Goal: Transaction & Acquisition: Purchase product/service

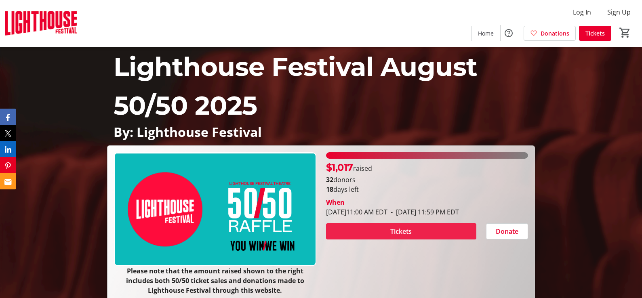
click at [401, 230] on span "Tickets" at bounding box center [400, 232] width 21 height 10
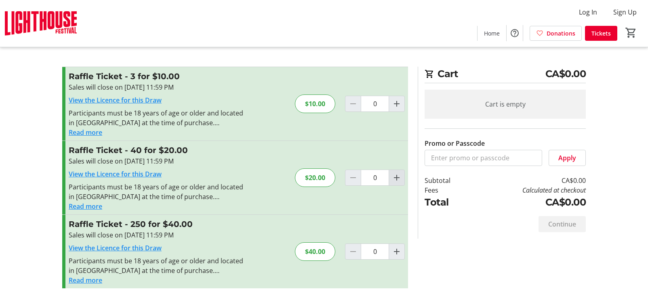
click at [398, 177] on mat-icon "Increment by one" at bounding box center [397, 178] width 10 height 10
type input "1"
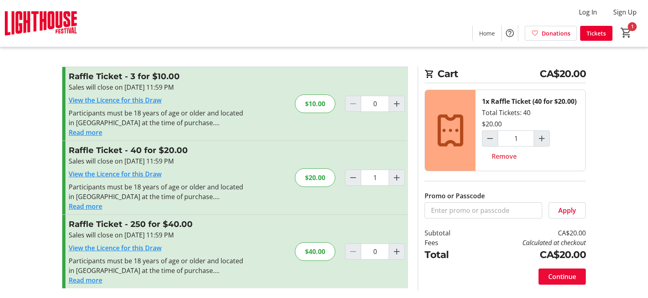
click at [561, 276] on span "Continue" at bounding box center [563, 277] width 28 height 10
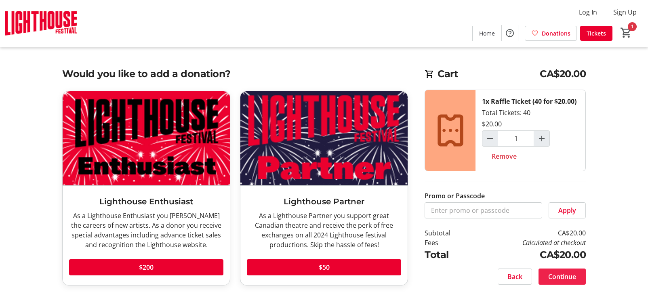
click at [564, 276] on span "Continue" at bounding box center [563, 277] width 28 height 10
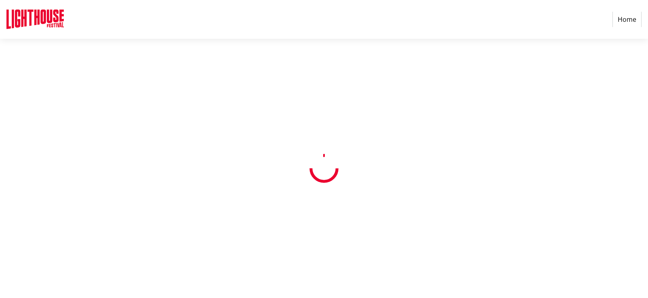
select select "CA"
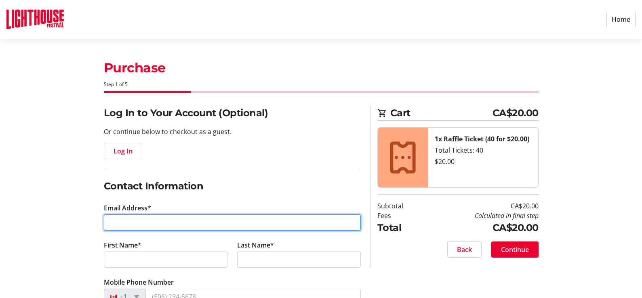
click at [118, 219] on input "Email Address*" at bounding box center [232, 223] width 257 height 16
type input "[EMAIL_ADDRESS][DOMAIN_NAME]"
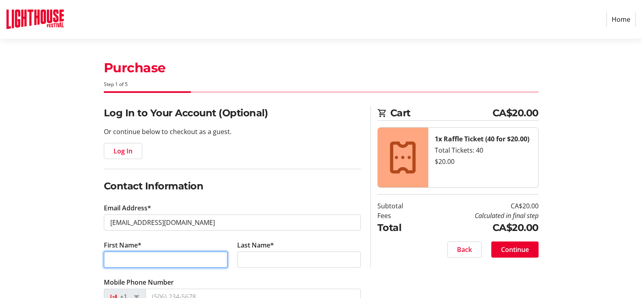
click at [119, 258] on input "First Name*" at bounding box center [166, 260] width 124 height 16
type input "[PERSON_NAME]"
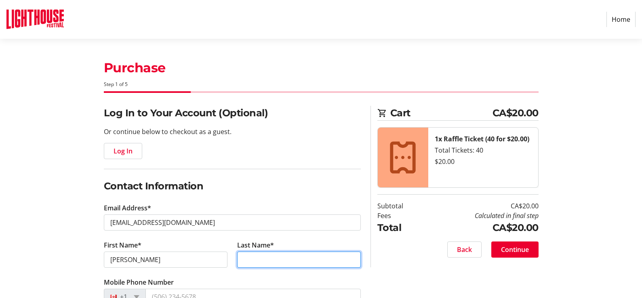
type input "Golden"
type input "[STREET_ADDRESS]"
type input "Brantford"
select select "ON"
type input "N3T4Z4"
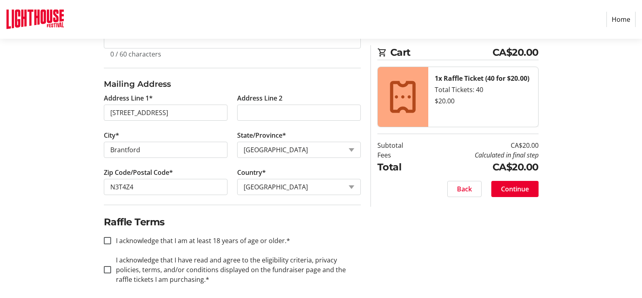
scroll to position [300, 0]
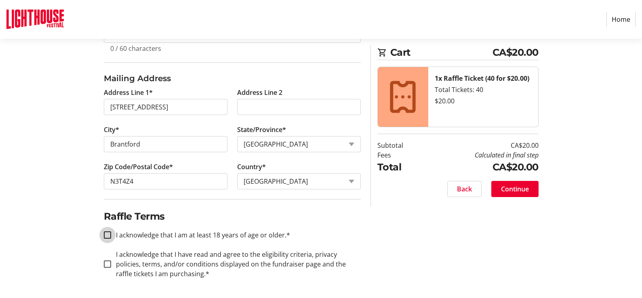
click at [110, 236] on input "I acknowledge that I am at least 18 years of age or older.*" at bounding box center [107, 235] width 7 height 7
checkbox input "true"
click at [107, 267] on input "I acknowledge that I have read and agree to the eligibility criteria, privacy p…" at bounding box center [107, 264] width 7 height 7
checkbox input "true"
click at [514, 186] on span "Continue" at bounding box center [515, 189] width 28 height 10
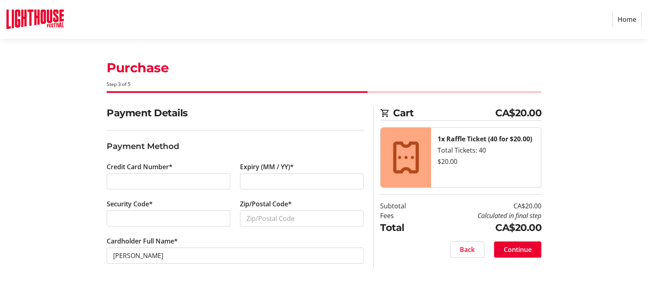
click at [246, 182] on div at bounding box center [302, 181] width 124 height 16
click at [260, 217] on input "Zip/Postal Code*" at bounding box center [302, 219] width 124 height 16
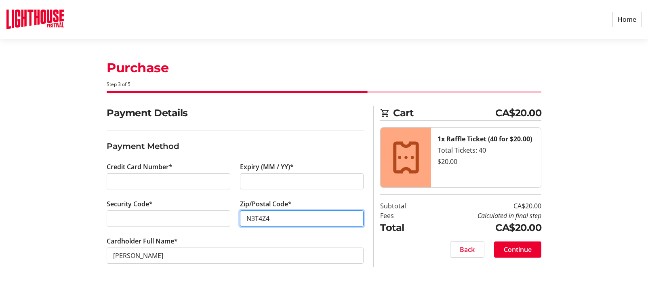
type input "N3T4Z4"
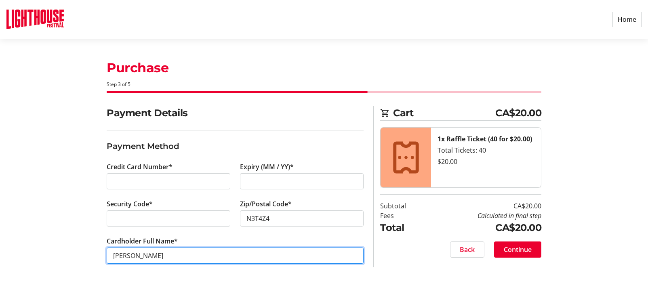
click at [139, 254] on input "[PERSON_NAME]" at bounding box center [235, 256] width 257 height 16
click at [137, 255] on input "[PERSON_NAME]" at bounding box center [235, 256] width 257 height 16
click at [172, 258] on input "[PERSON_NAME]" at bounding box center [235, 256] width 257 height 16
type input "[PERSON_NAME]"
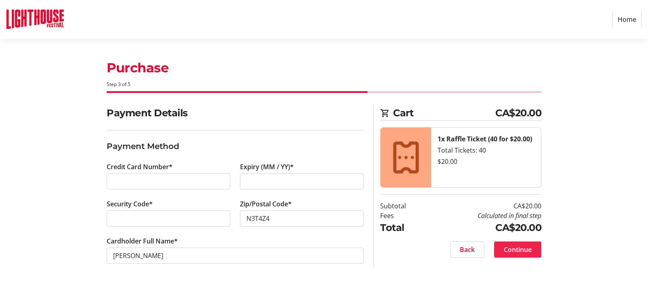
click at [524, 252] on span "Continue" at bounding box center [518, 250] width 28 height 10
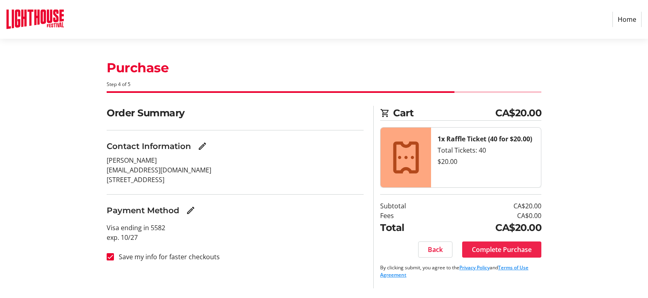
click at [492, 248] on span "Complete Purchase" at bounding box center [502, 250] width 60 height 10
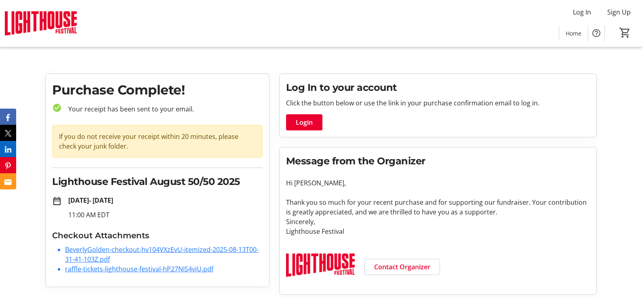
scroll to position [3, 0]
